Goal: Task Accomplishment & Management: Manage account settings

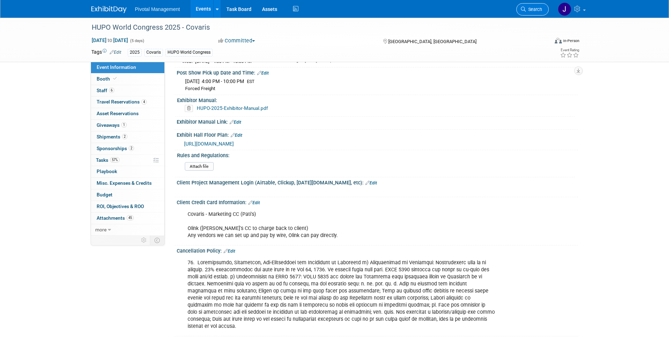
click at [447, 7] on span "Search" at bounding box center [534, 9] width 16 height 5
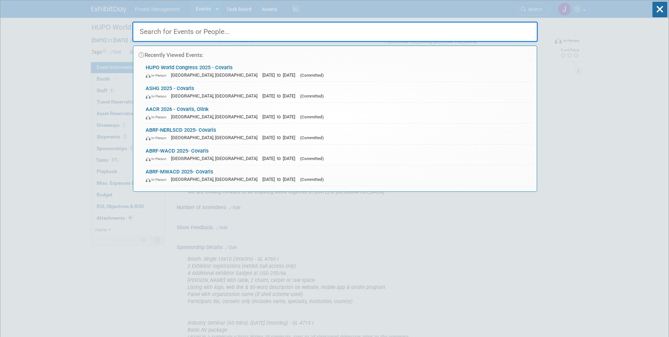
click at [183, 34] on input "text" at bounding box center [335, 32] width 406 height 20
click at [185, 33] on input "text" at bounding box center [335, 32] width 406 height 20
click at [198, 31] on input "text" at bounding box center [335, 32] width 406 height 20
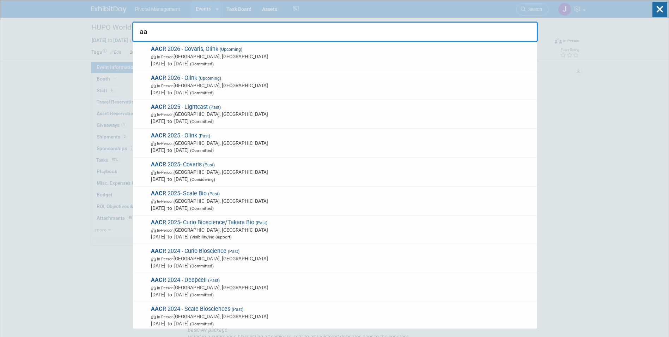
type input "a"
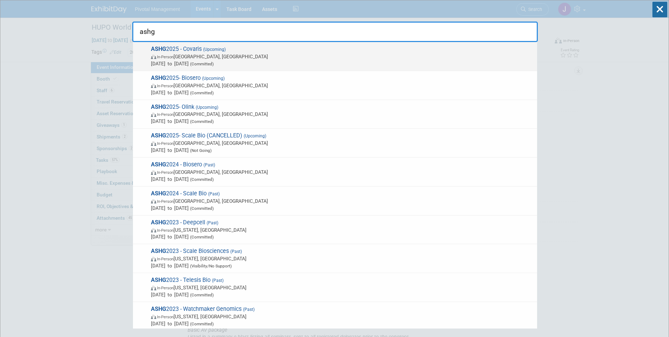
type input "ashg"
click at [211, 51] on span "(Upcoming)" at bounding box center [214, 49] width 24 height 5
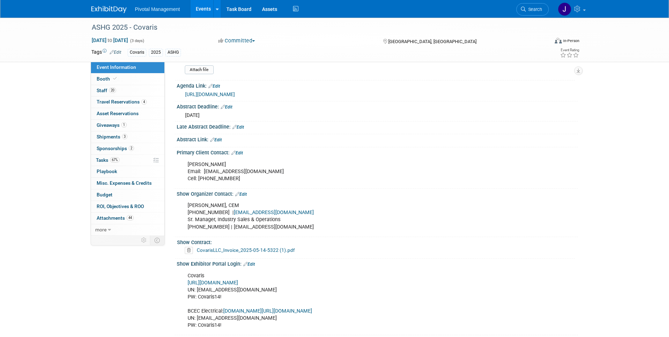
scroll to position [394, 0]
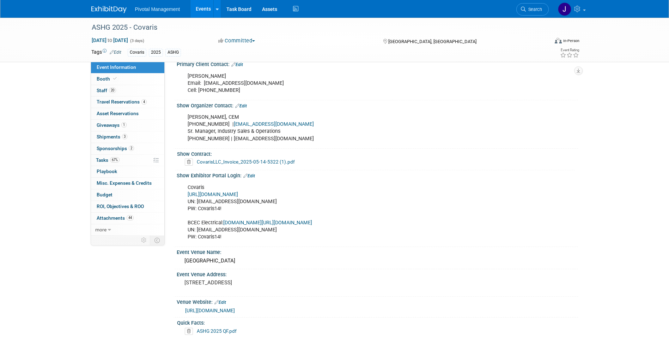
click at [238, 191] on link "https://ASHG25.exh.mapyourshow.com/" at bounding box center [213, 194] width 50 height 6
click at [532, 8] on span "Search" at bounding box center [534, 9] width 16 height 5
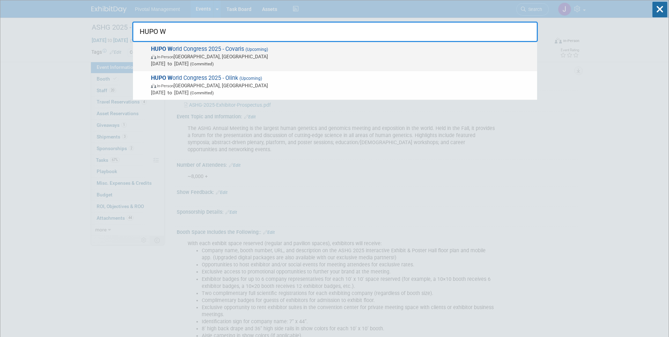
type input "HUPO W"
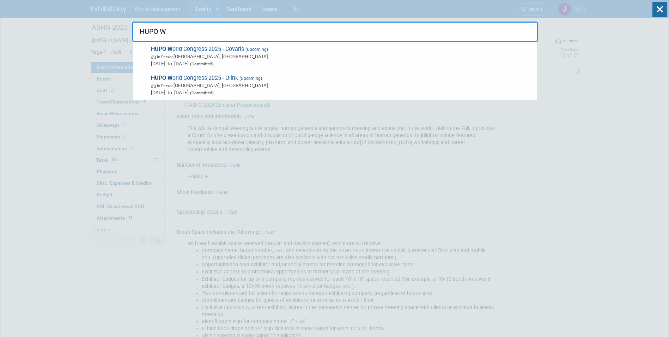
click at [262, 59] on span "HUPO W orld Congress 2025 - Covaris (Upcoming) In-Person Toronto, Canada Nov 9,…" at bounding box center [341, 57] width 385 height 22
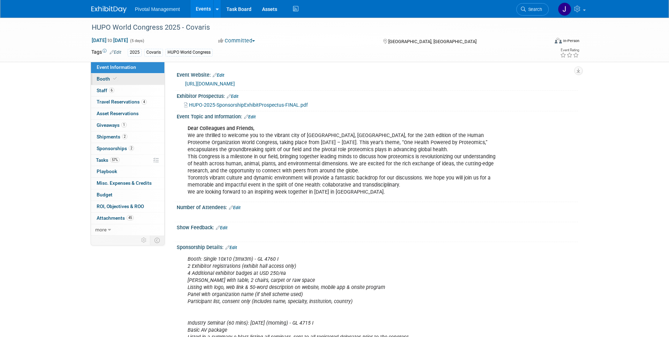
click at [117, 81] on link "Booth" at bounding box center [127, 78] width 73 height 11
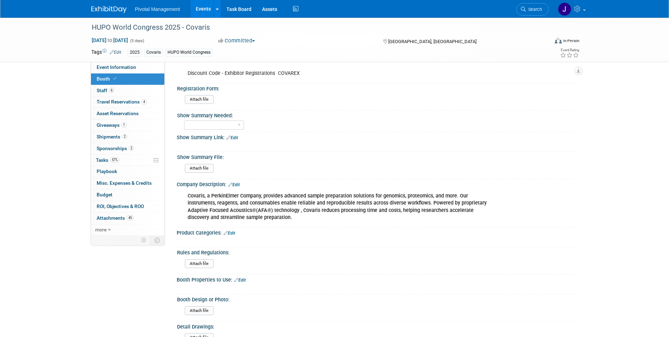
scroll to position [295, 0]
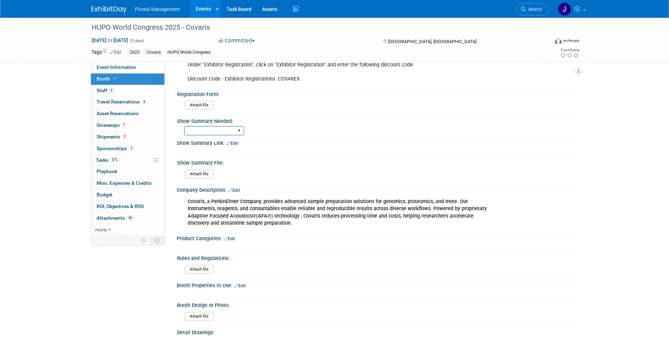
click at [208, 132] on select "Yes No Email Summary Only" at bounding box center [214, 131] width 60 height 10
select select "Yes"
click at [184, 126] on select "Yes No Email Summary Only" at bounding box center [214, 131] width 60 height 10
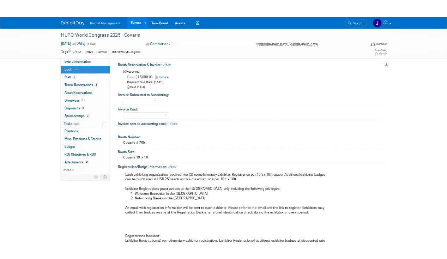
scroll to position [0, 0]
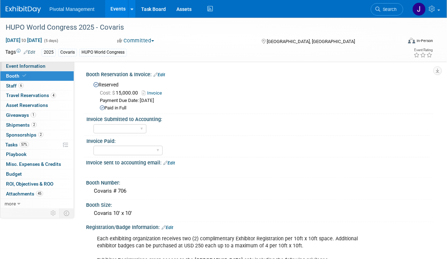
click at [9, 63] on link "Event Information" at bounding box center [36, 66] width 73 height 10
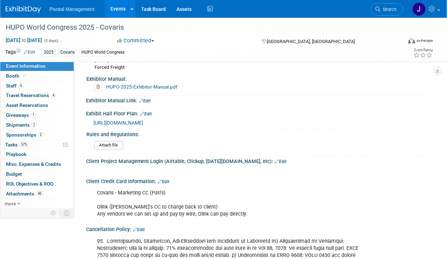
scroll to position [1596, 0]
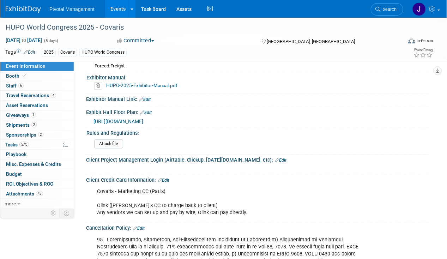
click at [143, 122] on span "[URL][DOMAIN_NAME]" at bounding box center [118, 122] width 50 height 6
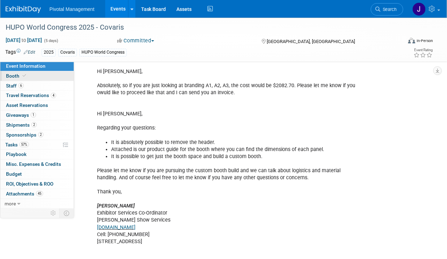
scroll to position [1890, 0]
click at [9, 69] on link "Event Information" at bounding box center [36, 66] width 73 height 10
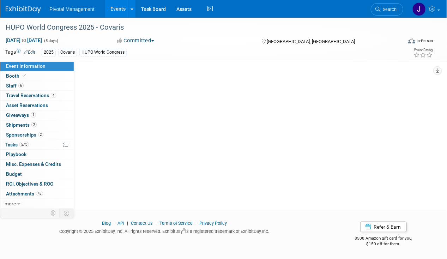
scroll to position [0, 0]
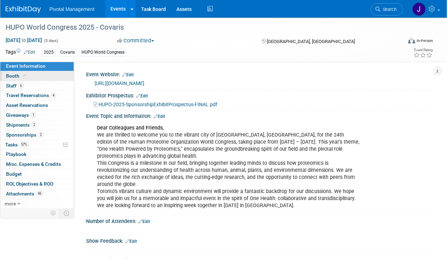
click at [9, 77] on span "Booth" at bounding box center [17, 76] width 22 height 6
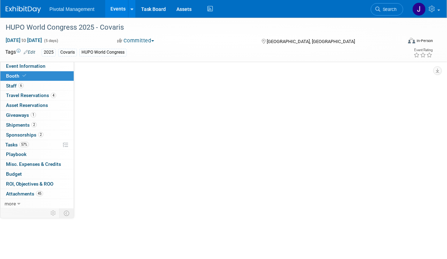
select select "Yes"
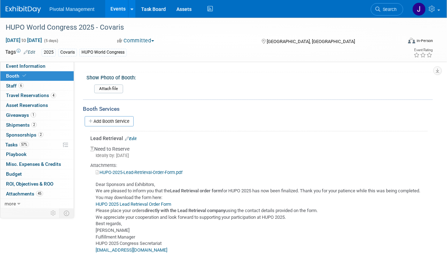
click at [135, 136] on link "Edit" at bounding box center [131, 138] width 12 height 5
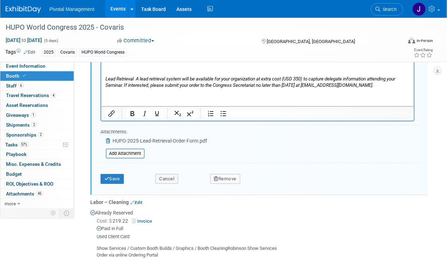
scroll to position [1011, 0]
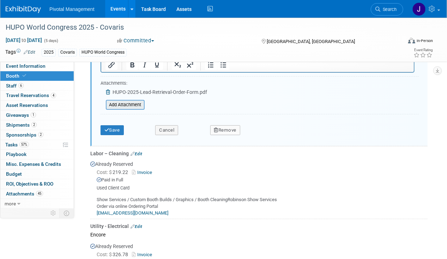
click at [132, 101] on input "file" at bounding box center [102, 105] width 84 height 8
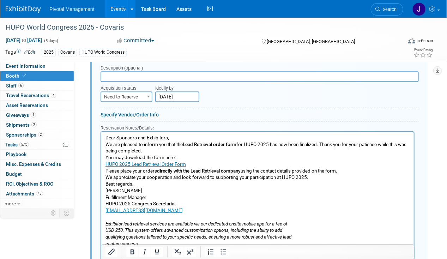
scroll to position [688, 0]
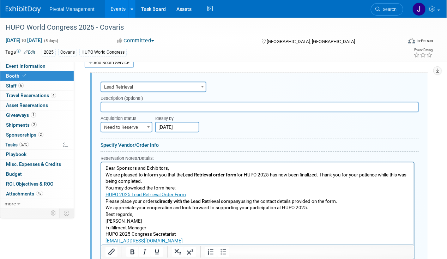
click at [126, 122] on span "Need to Reserve" at bounding box center [126, 127] width 50 height 10
select select "2"
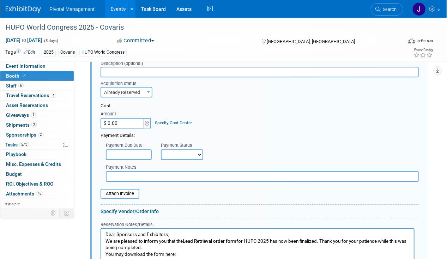
scroll to position [758, 0]
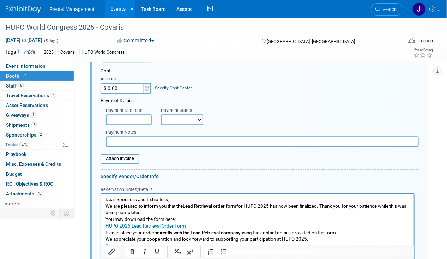
click at [114, 83] on input "$ 0.00" at bounding box center [123, 88] width 44 height 11
click at [120, 83] on input "$ 0.00" at bounding box center [123, 88] width 44 height 11
drag, startPoint x: 122, startPoint y: 79, endPoint x: 109, endPoint y: 79, distance: 13.4
click at [109, 83] on input "$ 0.00" at bounding box center [123, 88] width 44 height 11
paste input "367.25"
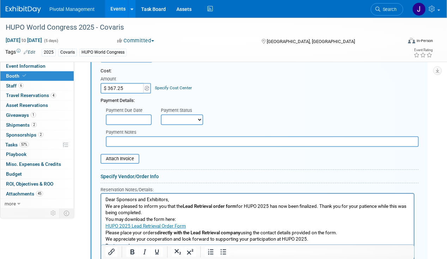
type input "$ 367.25"
click at [254, 93] on div "Payment Details:" at bounding box center [260, 98] width 318 height 11
click at [171, 114] on select "Not Paid Yet Partially Paid Paid in Full" at bounding box center [182, 119] width 42 height 11
select select "1"
click at [161, 114] on select "Not Paid Yet Partially Paid Paid in Full" at bounding box center [182, 119] width 42 height 11
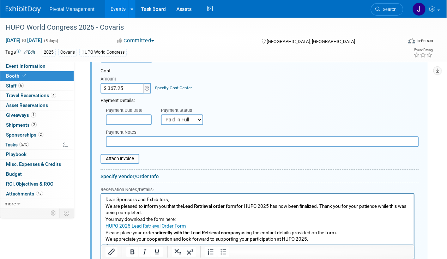
click at [122, 138] on input "text" at bounding box center [262, 141] width 313 height 11
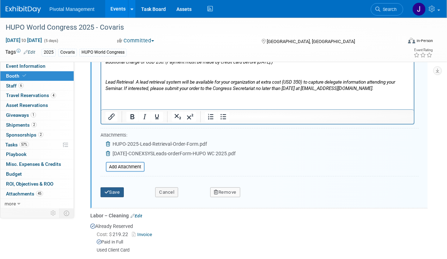
scroll to position [1065, 0]
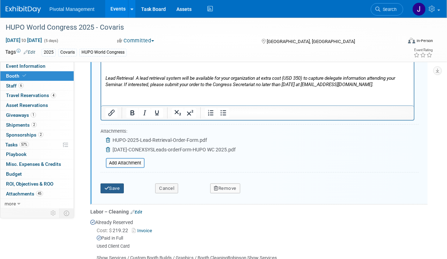
type input "Marketing CC"
click at [108, 186] on icon "submit" at bounding box center [106, 188] width 5 height 5
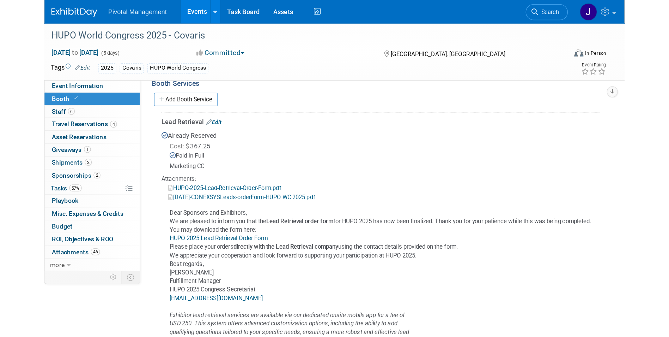
scroll to position [675, 0]
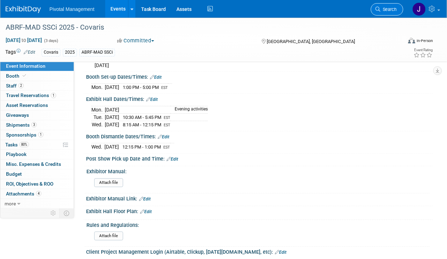
click at [310, 8] on span "Search" at bounding box center [388, 9] width 16 height 5
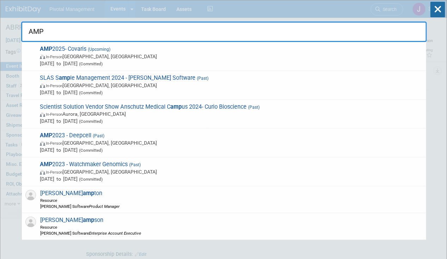
type input "AMP"
